Goal: Submit feedback/report problem: Submit feedback/report problem

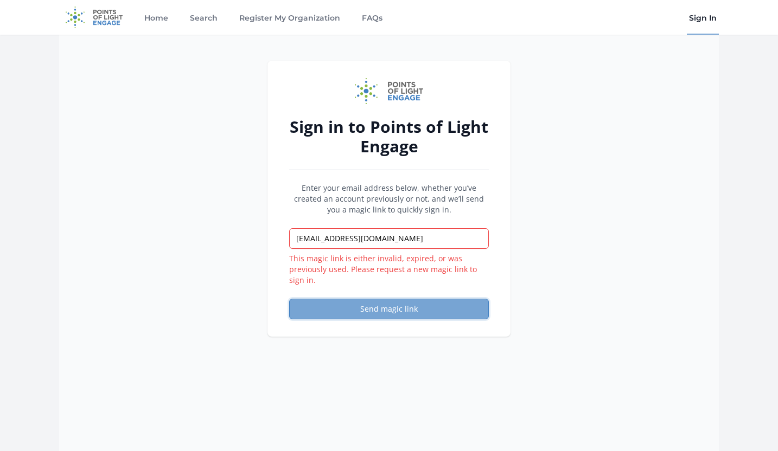
click at [338, 304] on button "Send magic link" at bounding box center [389, 309] width 200 height 21
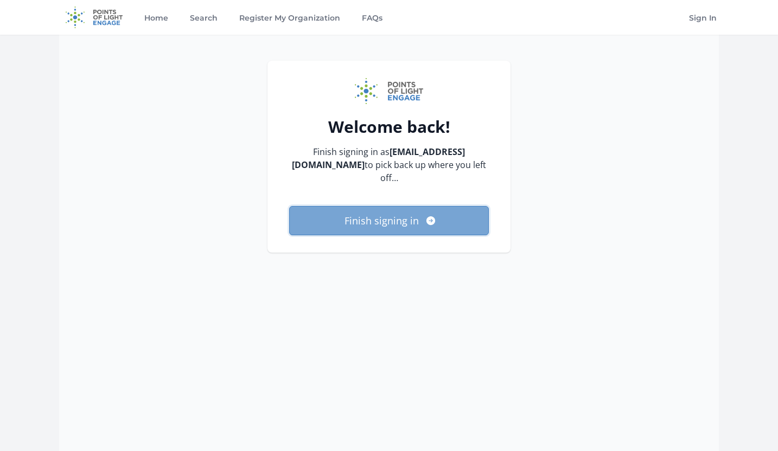
click at [324, 215] on button "Finish signing in" at bounding box center [389, 220] width 200 height 29
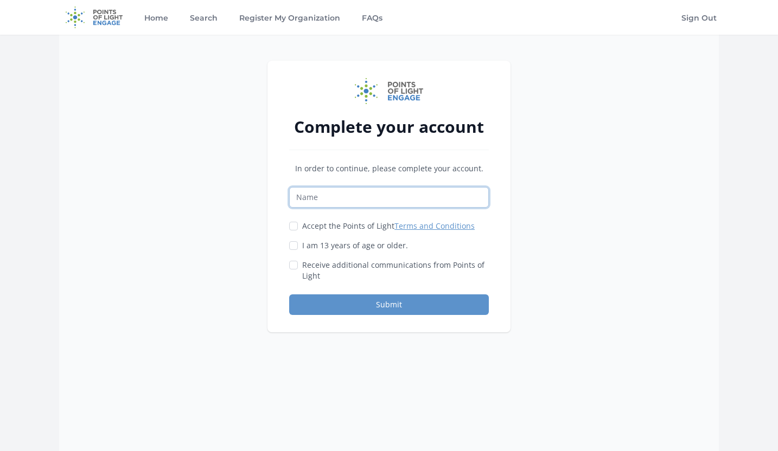
click at [408, 193] on input "Name" at bounding box center [389, 197] width 200 height 21
type input "NC Tutoring"
click at [341, 227] on label "Accept the Points of Light Terms and Conditions" at bounding box center [388, 226] width 172 height 11
click at [298, 227] on input "Accept the Points of Light Terms and Conditions" at bounding box center [293, 226] width 9 height 9
checkbox input "true"
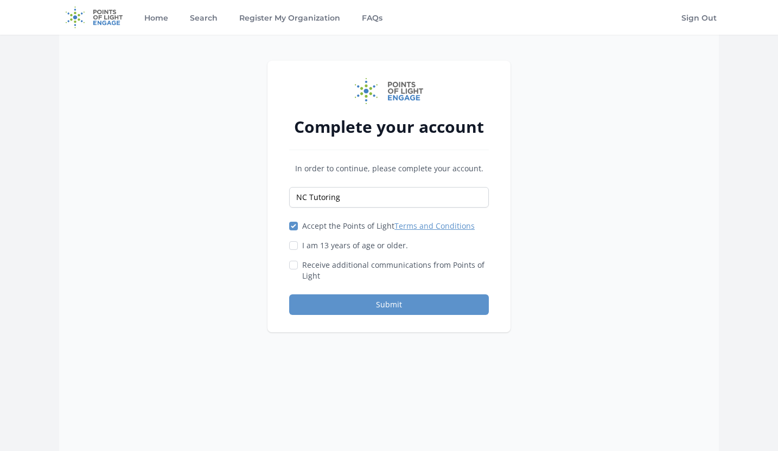
click at [341, 253] on div "Accept the Points of Light Terms and Conditions I am 13 years of age or older." at bounding box center [389, 251] width 200 height 61
click at [341, 284] on div "In order to continue, please complete your account. NC Tutoring Accept the Poin…" at bounding box center [389, 239] width 200 height 152
click at [341, 258] on div "Accept the Points of Light Terms and Conditions I am 13 years of age or older." at bounding box center [389, 251] width 200 height 61
click at [330, 274] on label "Receive additional communications from Points of Light" at bounding box center [395, 271] width 187 height 22
click at [298, 270] on input "Receive additional communications from Points of Light" at bounding box center [293, 265] width 9 height 9
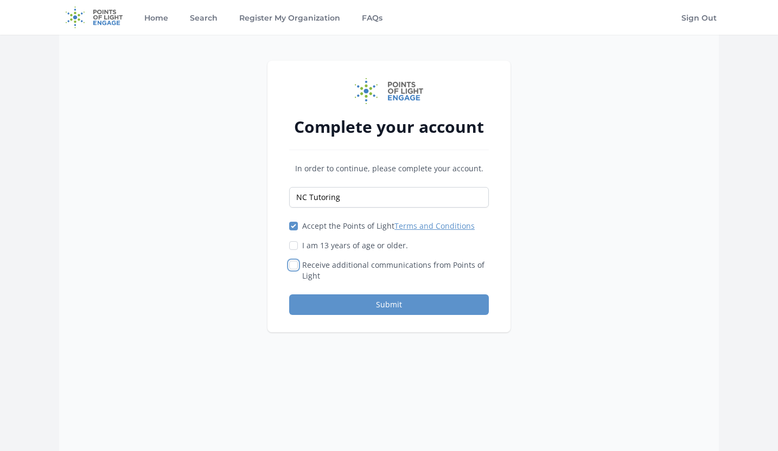
checkbox input "true"
click at [330, 240] on label "I am 13 years of age or older." at bounding box center [355, 245] width 106 height 11
click at [298, 241] on input "I am 13 years of age or older." at bounding box center [293, 245] width 9 height 9
checkbox input "true"
click at [341, 306] on button "Submit" at bounding box center [389, 304] width 200 height 21
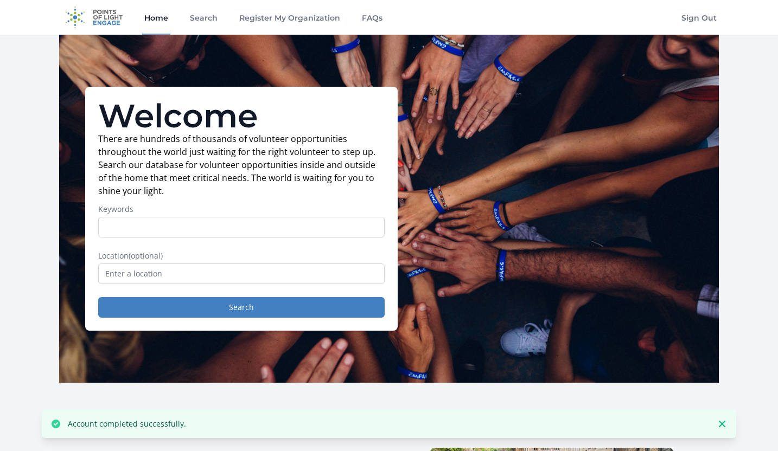
click at [310, 228] on input "Keywords" at bounding box center [241, 227] width 286 height 21
click at [302, 234] on input "Keywords" at bounding box center [241, 227] width 286 height 21
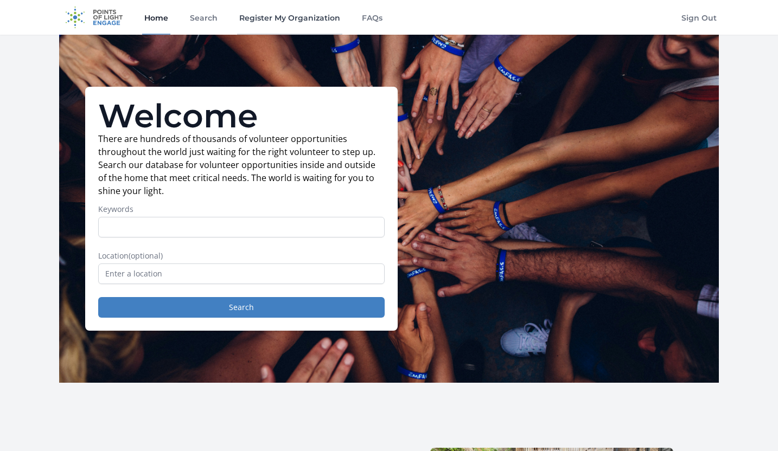
click at [311, 18] on link "Register My Organization" at bounding box center [289, 17] width 105 height 35
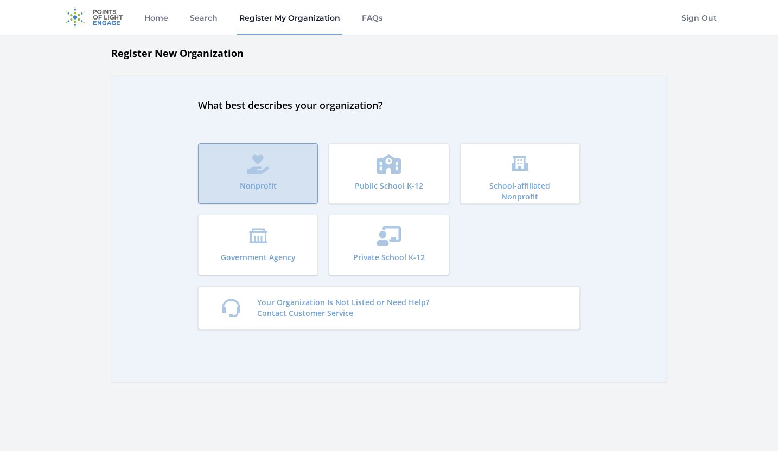
click at [298, 155] on button "Nonprofit" at bounding box center [258, 173] width 120 height 61
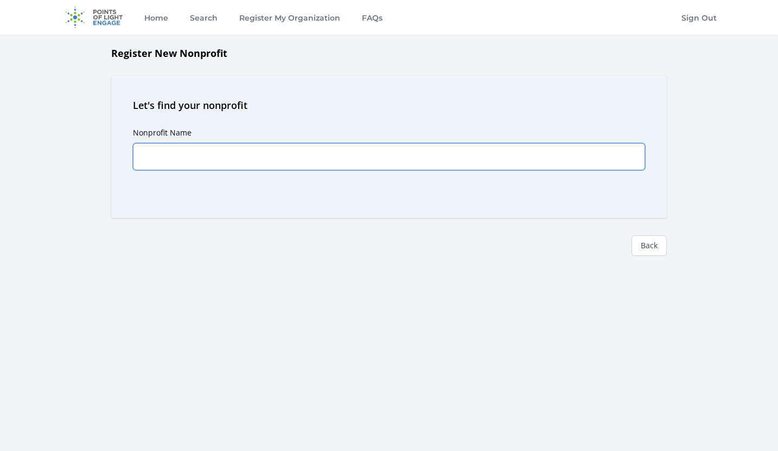
click at [309, 161] on input "Nonprofit Name" at bounding box center [389, 156] width 512 height 27
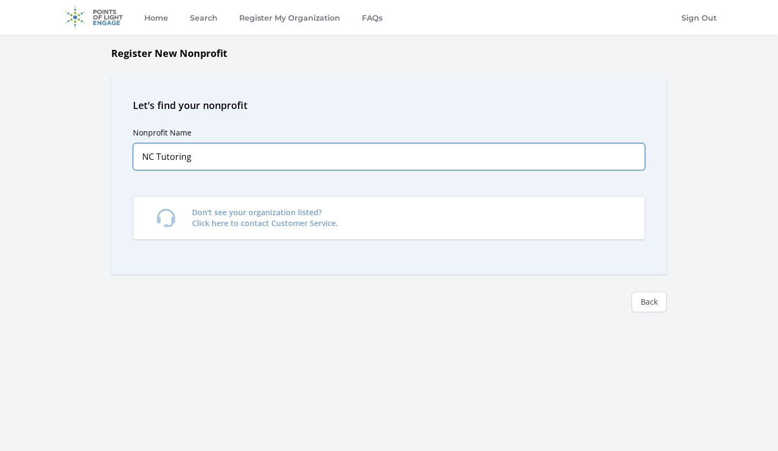
type input "NC Tutoring"
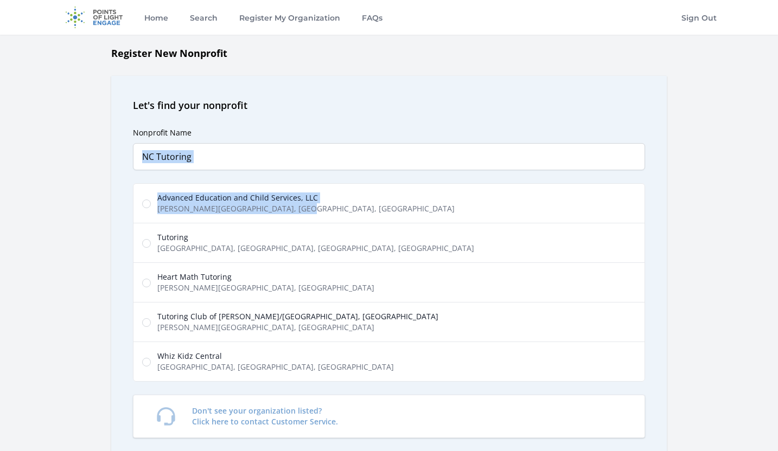
drag, startPoint x: 310, startPoint y: 222, endPoint x: 311, endPoint y: 155, distance: 67.8
click at [311, 155] on div "Nonprofit Name NC Tutoring Predictions Advanced Education and Child Services, L…" at bounding box center [389, 282] width 512 height 338
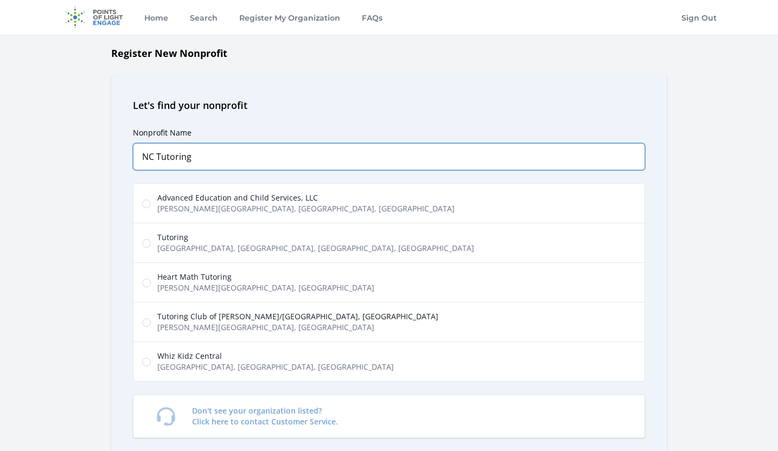
click at [313, 155] on input "NC Tutoring" at bounding box center [389, 156] width 512 height 27
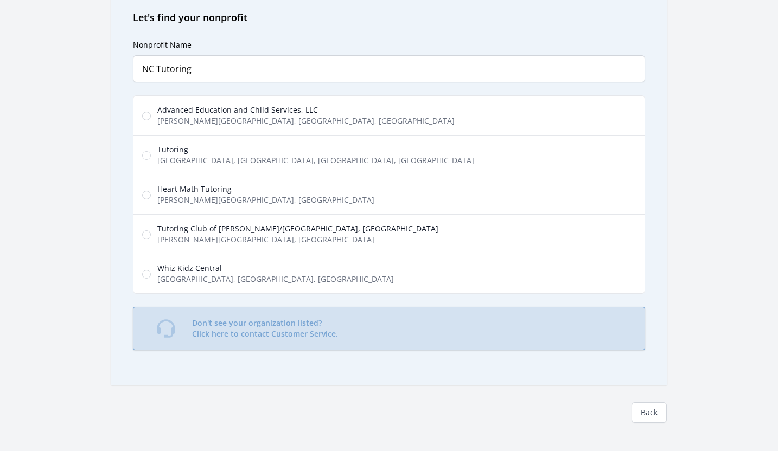
click at [279, 342] on link "Don't see your organization listed? Click here to contact Customer Service." at bounding box center [389, 328] width 512 height 43
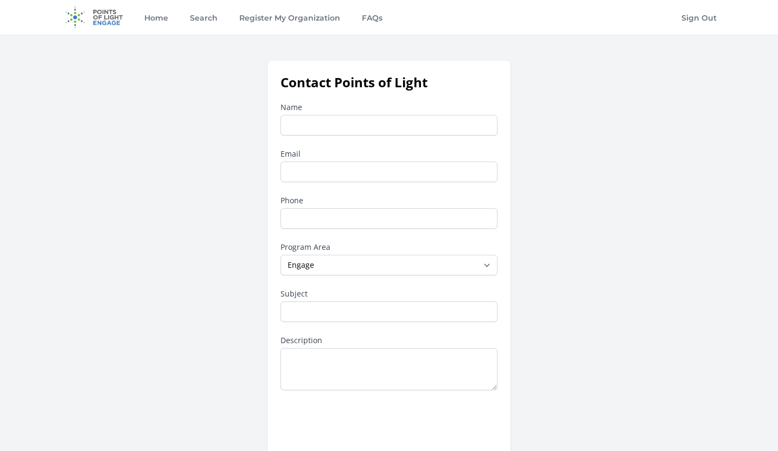
click at [341, 124] on input "Name" at bounding box center [388, 125] width 217 height 21
click at [348, 113] on div "Name NC Tutoring" at bounding box center [388, 119] width 217 height 34
click at [345, 119] on input "NC Tutoring" at bounding box center [388, 125] width 217 height 21
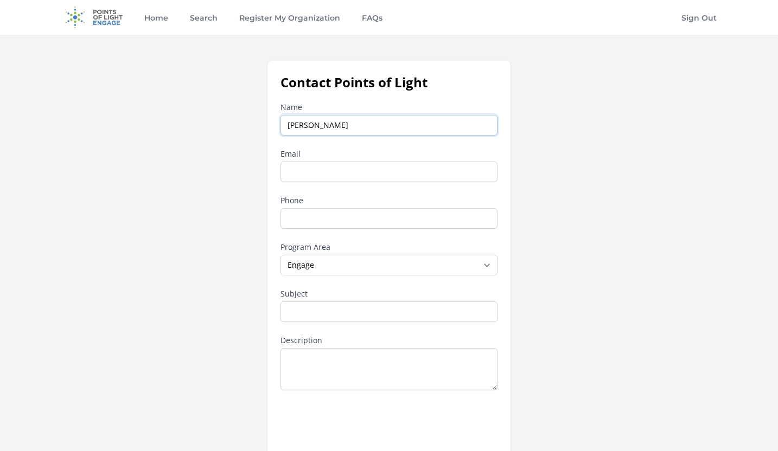
type input "Joanna Deng"
type input "j.deng796@gmail.com"
type input "9259614243"
click at [316, 272] on select "--None-- Daily Point of Light Award Disney Family Volunteer Rewards Global Netw…" at bounding box center [388, 265] width 217 height 21
click at [312, 264] on select "--None-- Daily Point of Light Award Disney Family Volunteer Rewards Global Netw…" at bounding box center [388, 265] width 217 height 21
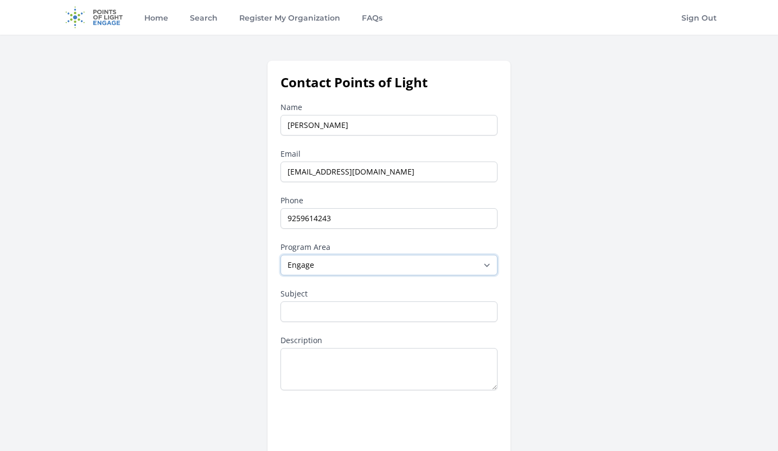
click at [287, 255] on select "--None-- Daily Point of Light Award Disney Family Volunteer Rewards Global Netw…" at bounding box center [388, 265] width 217 height 21
select select
click at [292, 321] on input "Subject" at bounding box center [388, 311] width 217 height 21
click at [303, 309] on input "Education" at bounding box center [388, 311] width 217 height 21
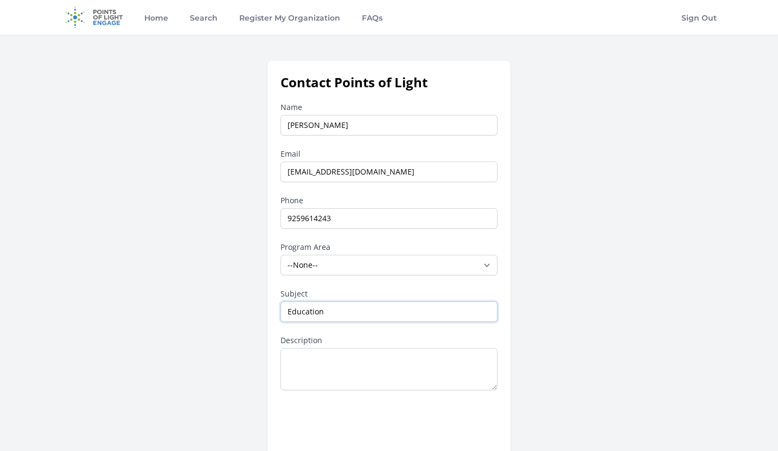
click at [303, 309] on input "Education" at bounding box center [388, 311] width 217 height 21
click at [323, 325] on div "Name Joanna Deng Email j.deng796@gmail.com Phone 9259614243 Program Area --None…" at bounding box center [388, 297] width 217 height 390
click at [322, 323] on div "Name Joanna Deng Email j.deng796@gmail.com Phone 9259614243 Program Area --None…" at bounding box center [388, 297] width 217 height 390
click at [320, 318] on input "Adding a nonprofit" at bounding box center [388, 311] width 217 height 21
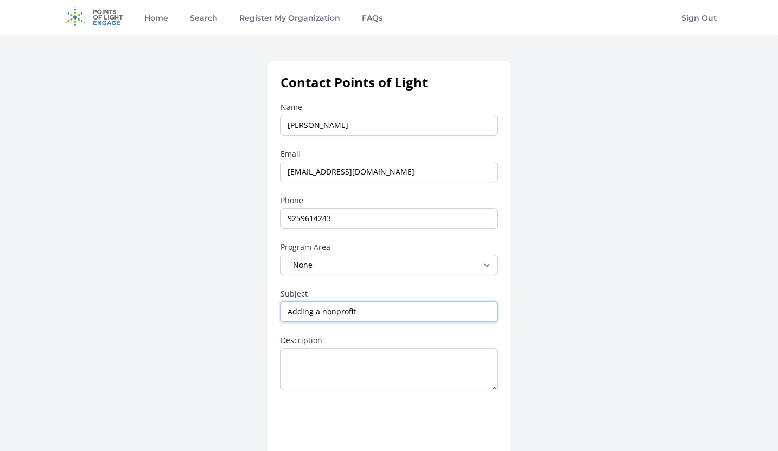
click at [320, 318] on input "Adding a nonprofit" at bounding box center [388, 311] width 217 height 21
click at [390, 308] on input "Registering a Nonprofit at POints of Light Engage" at bounding box center [388, 311] width 217 height 21
type input "Registering a Nonprofit at Points of Light Engage"
click at [385, 338] on label "Description" at bounding box center [388, 340] width 217 height 11
click at [385, 348] on textarea "Description" at bounding box center [388, 369] width 217 height 42
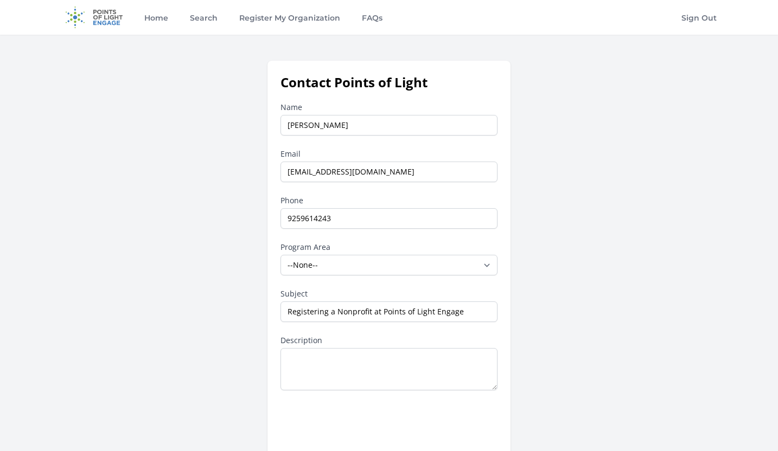
click at [382, 393] on div "Name Joanna Deng Email j.deng796@gmail.com Phone 9259614243 Program Area --None…" at bounding box center [388, 297] width 217 height 390
click at [382, 367] on textarea "Description" at bounding box center [388, 369] width 217 height 42
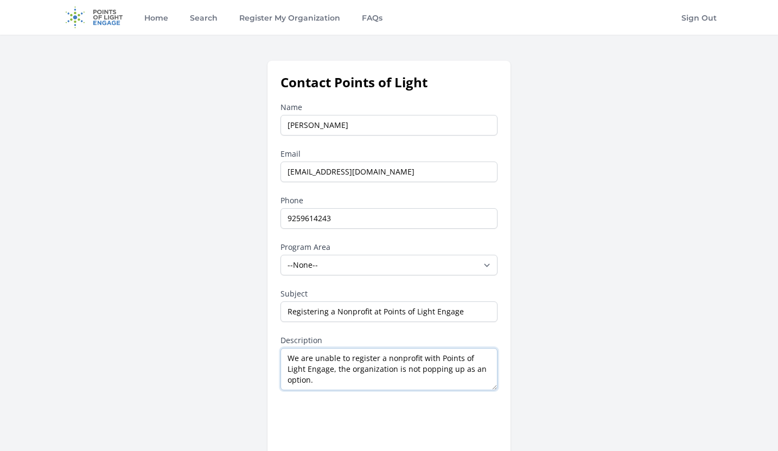
type textarea "We are unable to register a nonprofit with Points of Light Engage, the organiza…"
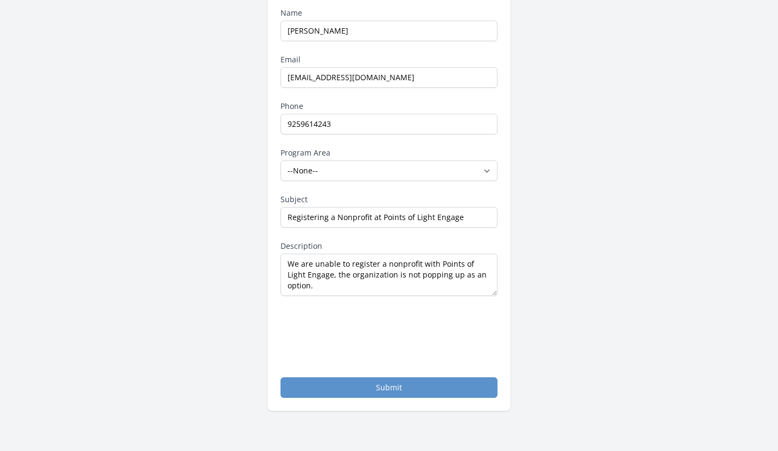
scroll to position [94, 0]
click at [321, 383] on button "Submit" at bounding box center [388, 388] width 217 height 21
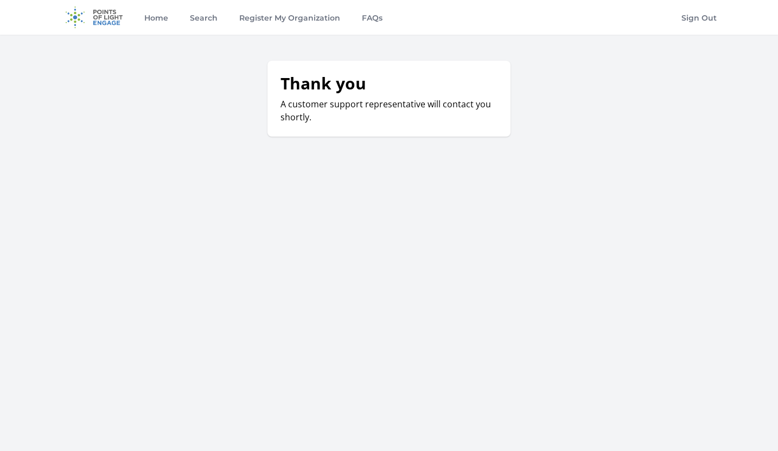
click at [387, 193] on div "Thank you A customer support representative will contact you shortly." at bounding box center [389, 129] width 694 height 137
